Goal: Communication & Community: Answer question/provide support

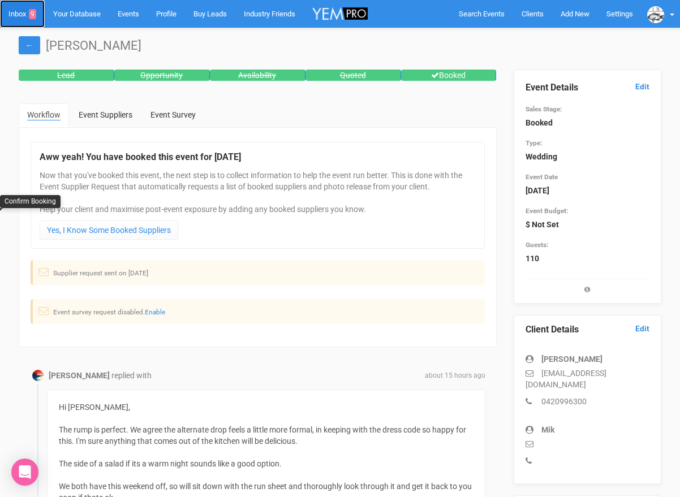
click at [15, 13] on link "Inbox 9" at bounding box center [22, 14] width 45 height 28
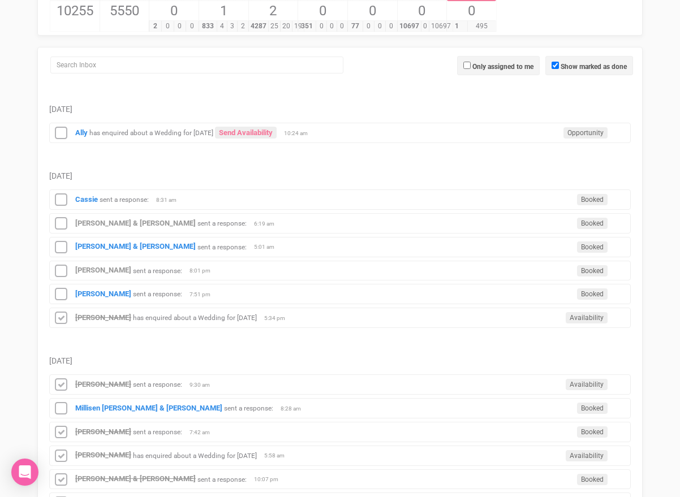
scroll to position [130, 0]
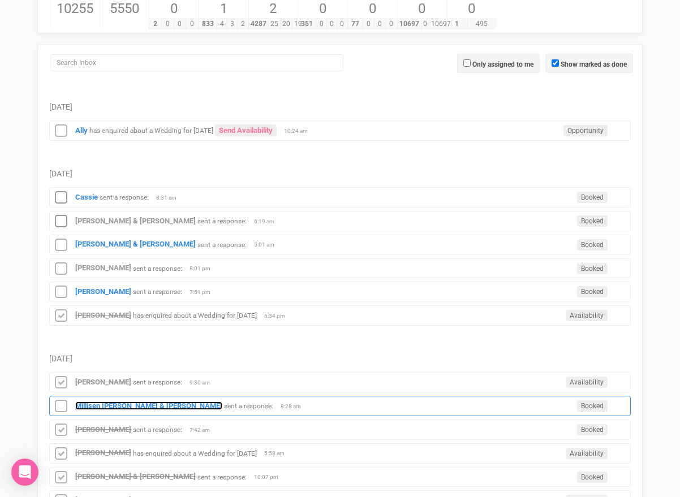
click at [100, 402] on strong "Millisen [PERSON_NAME] & [PERSON_NAME]" at bounding box center [148, 406] width 147 height 8
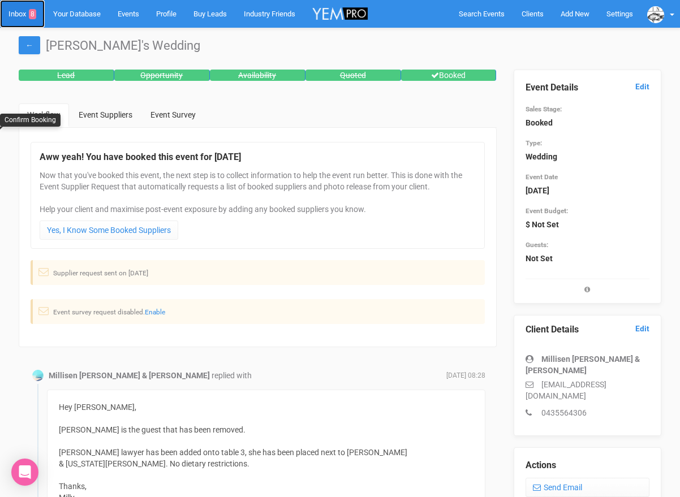
click at [20, 20] on link "Inbox 8" at bounding box center [22, 14] width 45 height 28
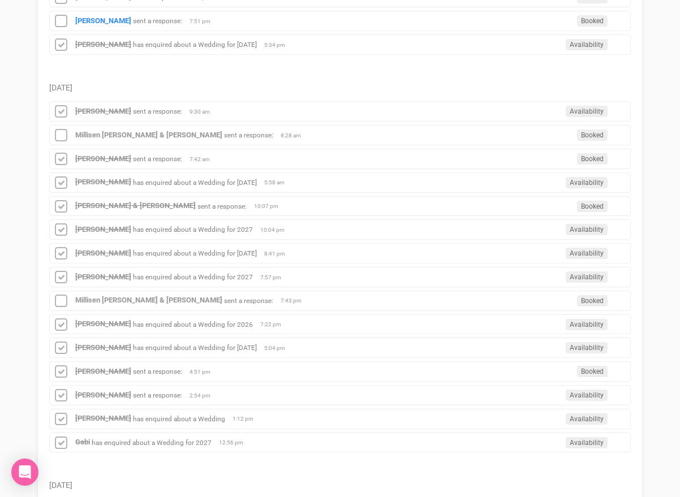
scroll to position [402, 0]
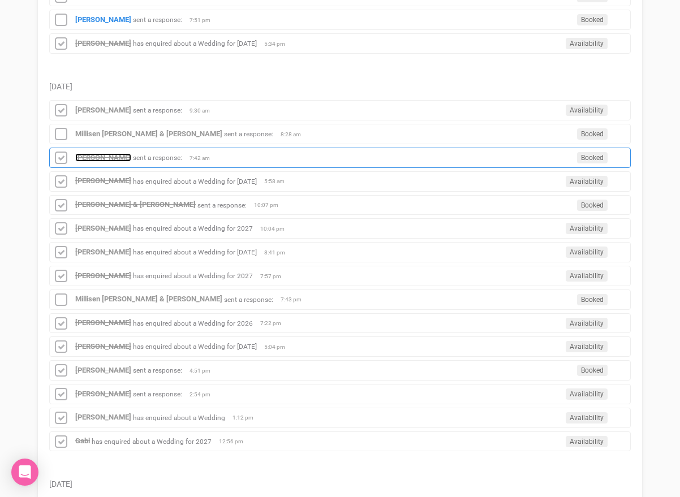
click at [99, 155] on strong "[PERSON_NAME]" at bounding box center [103, 157] width 56 height 8
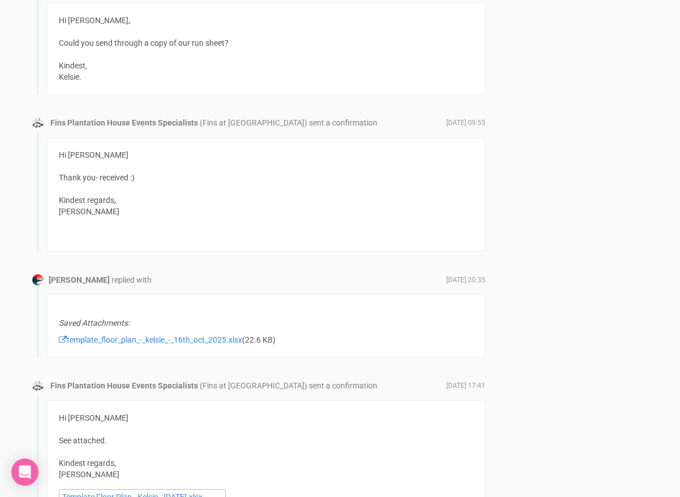
scroll to position [2415, 0]
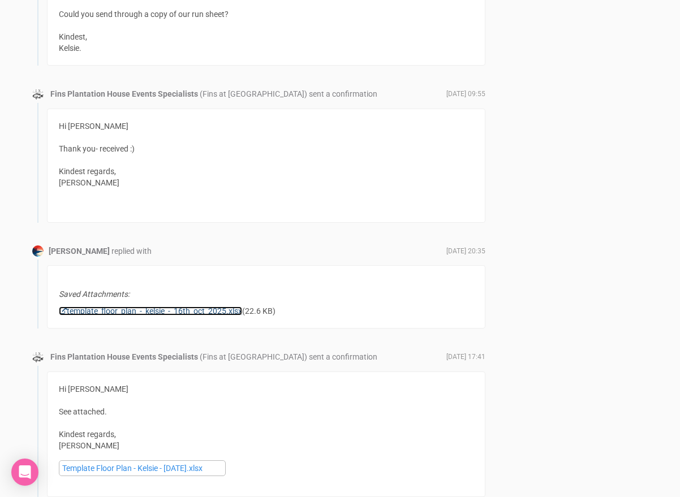
click at [137, 309] on link "template_floor_plan_-_kelsie_-_16th_oct_2025.xlsx" at bounding box center [150, 311] width 183 height 9
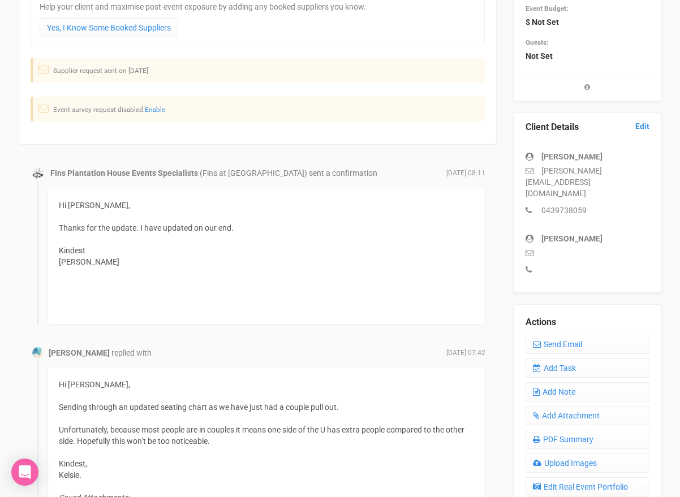
scroll to position [0, 0]
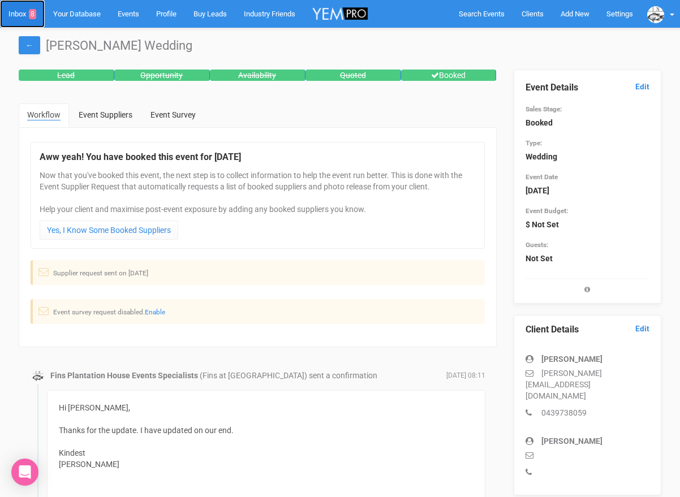
click at [19, 14] on link "Inbox 8" at bounding box center [22, 14] width 45 height 28
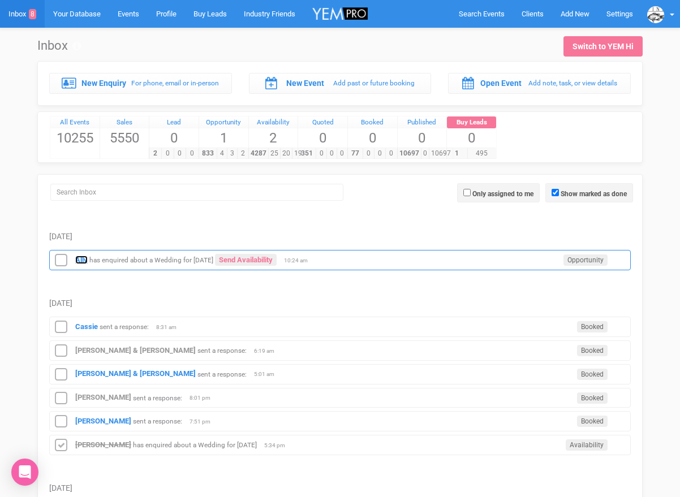
click at [85, 256] on strong "Ally" at bounding box center [81, 260] width 12 height 8
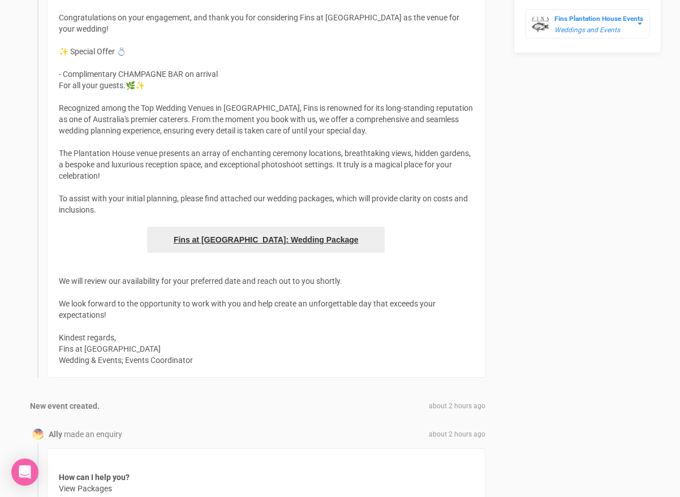
scroll to position [548, 0]
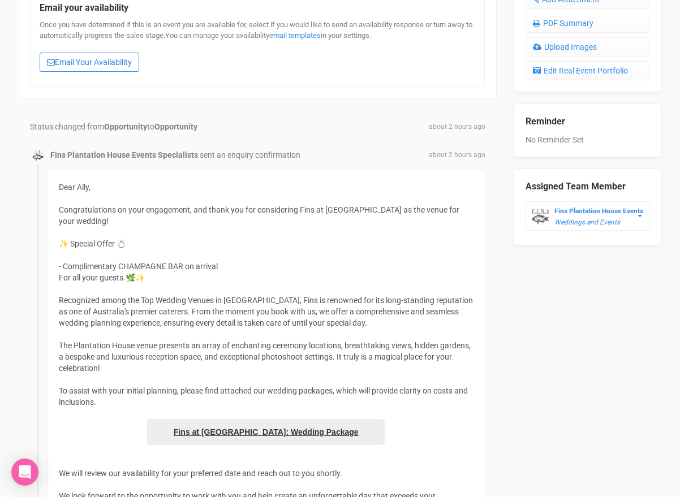
click at [120, 61] on link "Email Your Availability" at bounding box center [90, 62] width 100 height 19
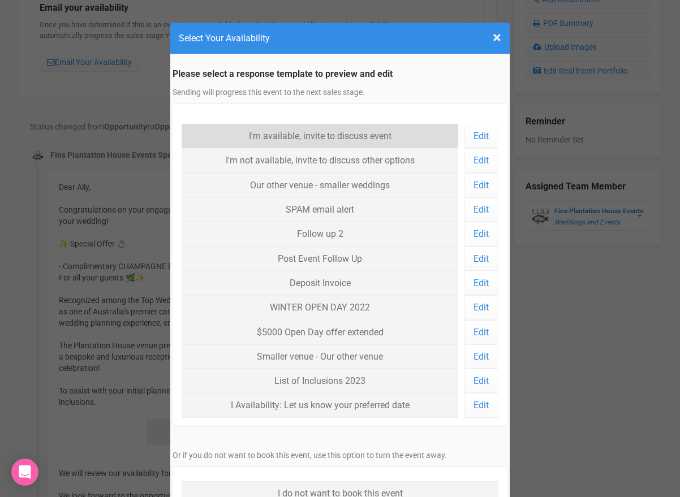
click at [307, 131] on link "I'm available, invite to discuss event" at bounding box center [320, 136] width 277 height 24
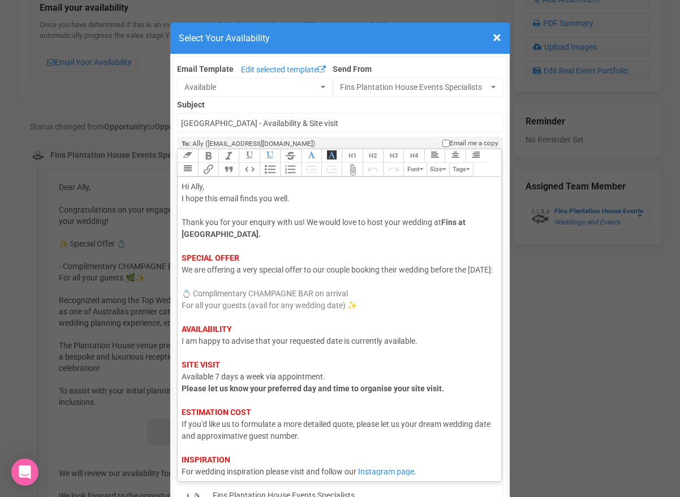
drag, startPoint x: 219, startPoint y: 282, endPoint x: 177, endPoint y: 283, distance: 41.9
click at [178, 283] on trix-editor "Hi Ally, I hope this email finds you well. Thank you for your enquiry with us! …" at bounding box center [340, 326] width 324 height 298
click at [199, 346] on span "I am happy to advise that your requested date is currently available." at bounding box center [300, 341] width 236 height 9
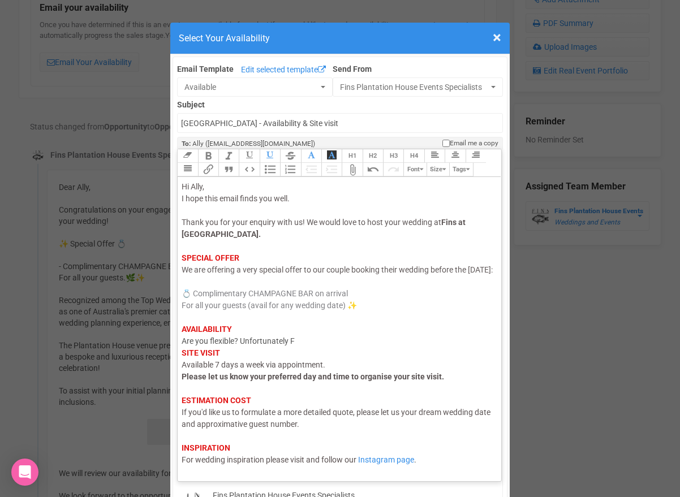
type trix-editor "<div><span style="color: rgb(95, 88, 88);">Hi Ally,</span><br><span style="colo…"
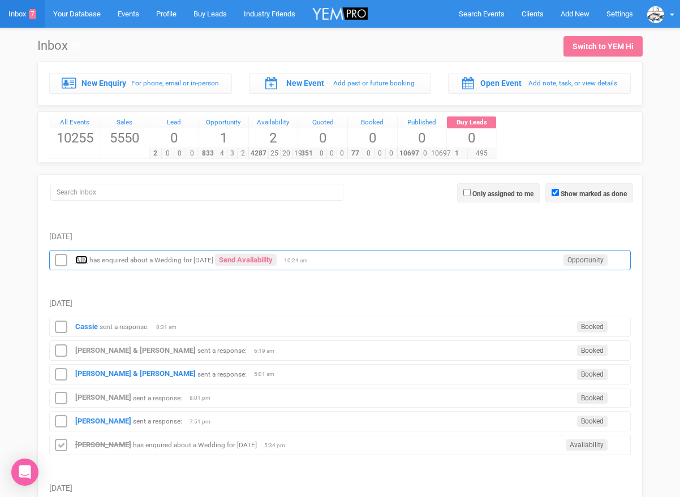
click at [80, 261] on strong "Ally" at bounding box center [81, 260] width 12 height 8
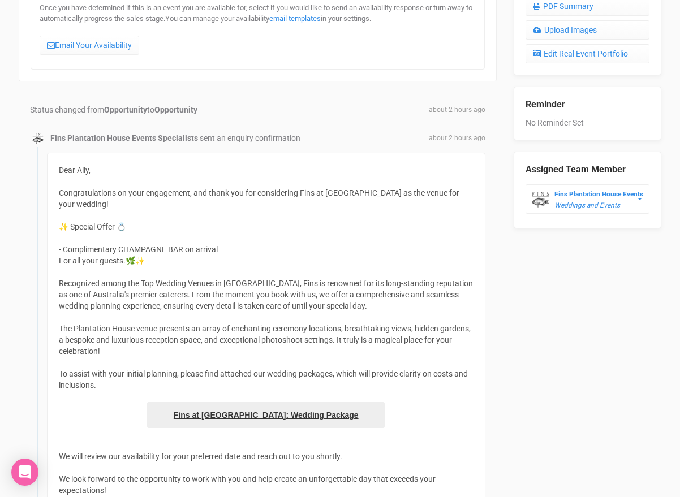
scroll to position [570, 0]
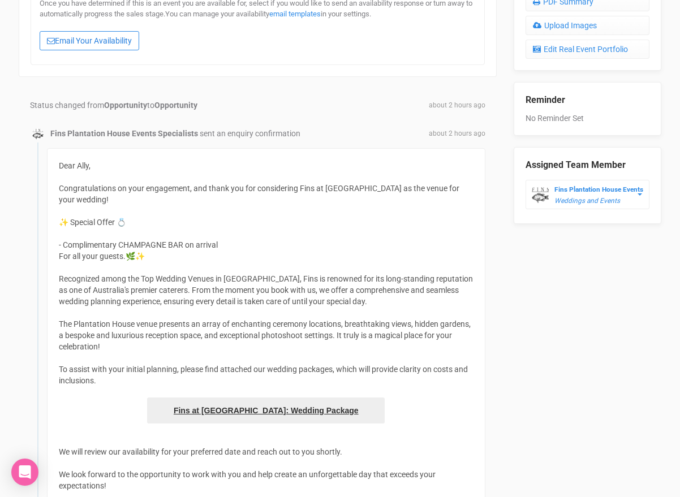
click at [114, 45] on link "Email Your Availability" at bounding box center [90, 40] width 100 height 19
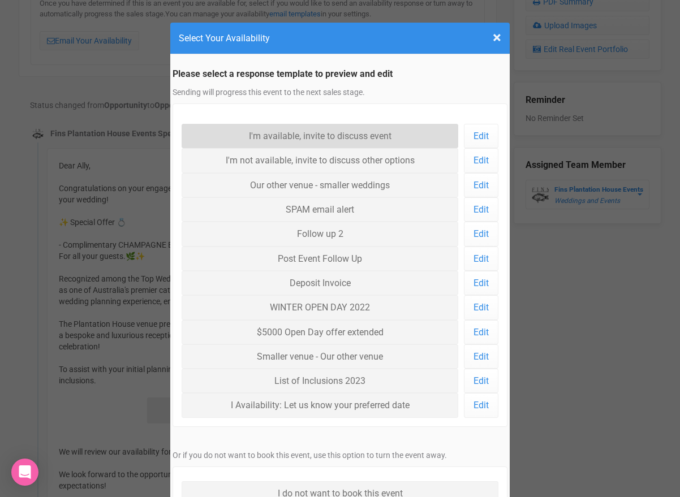
click at [272, 135] on link "I'm available, invite to discuss event" at bounding box center [320, 136] width 277 height 24
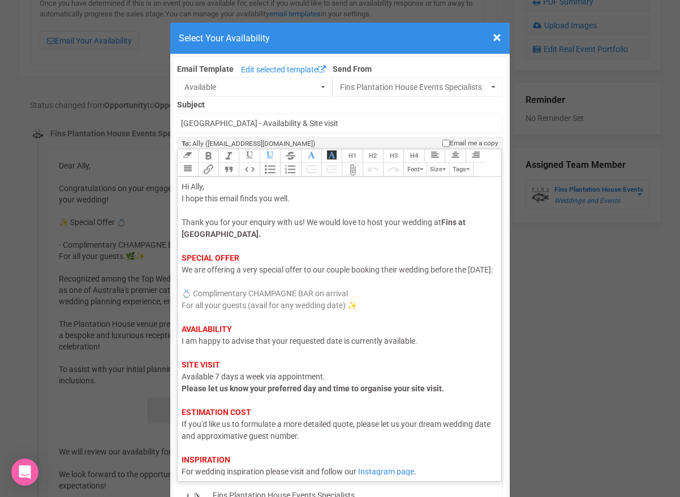
drag, startPoint x: 218, startPoint y: 283, endPoint x: 182, endPoint y: 283, distance: 36.2
click at [182, 274] on span "We are offering a very special offer to our couple booking their wedding before…" at bounding box center [337, 269] width 311 height 9
click at [201, 346] on span "I am happy to advise that your requested date is currently available." at bounding box center [300, 341] width 236 height 9
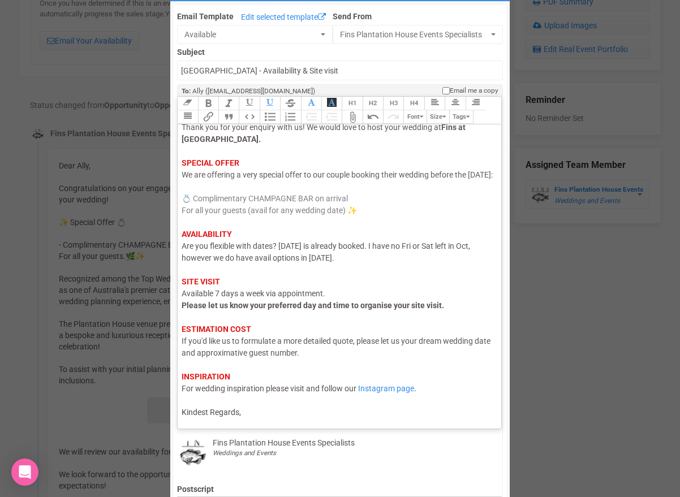
scroll to position [58, 0]
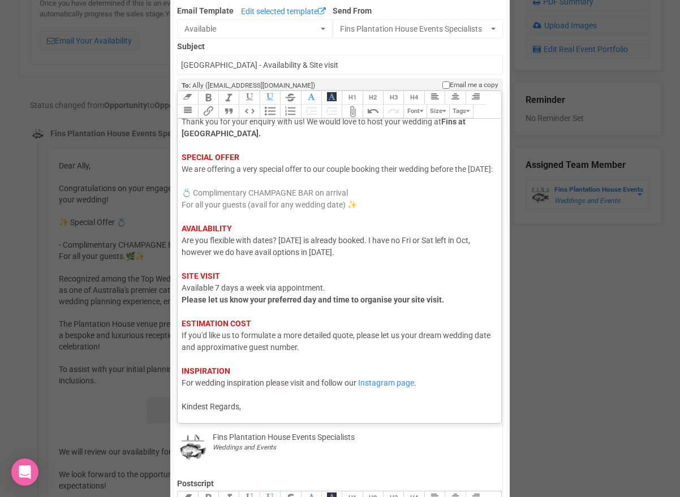
click at [244, 415] on trix-editor "Hi Ally, I hope this email finds you well. Thank you for your enquiry with us! …" at bounding box center [340, 268] width 324 height 298
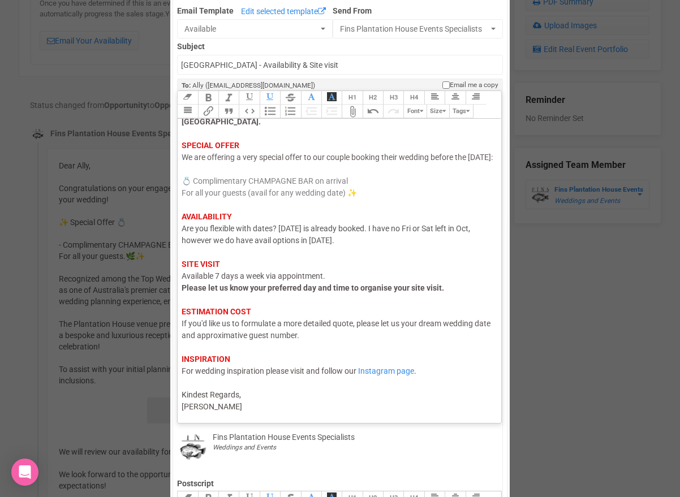
type trix-editor "<div><span style="color: rgb(95, 88, 88);">Hi Ally,</span><br><span style="colo…"
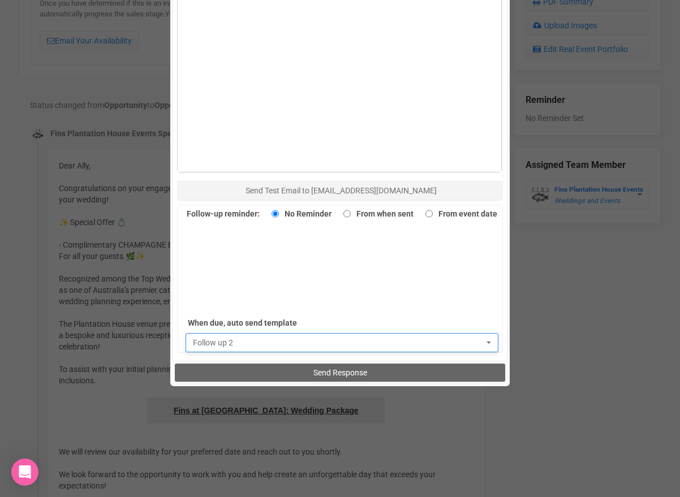
scroll to position [709, 0]
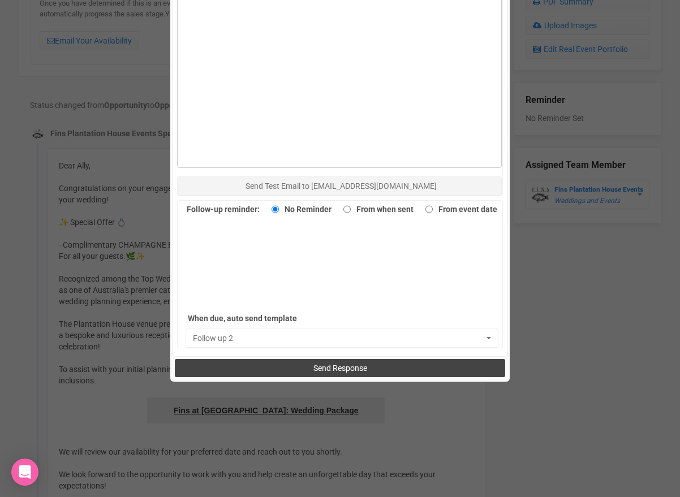
click at [324, 364] on span "Send Response" at bounding box center [340, 368] width 54 height 9
